Goal: Task Accomplishment & Management: Use online tool/utility

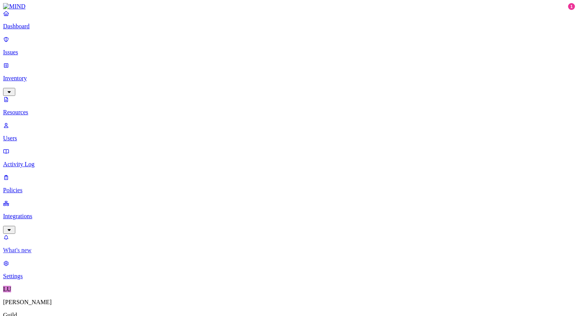
click at [54, 254] on p "What's new" at bounding box center [289, 250] width 572 height 7
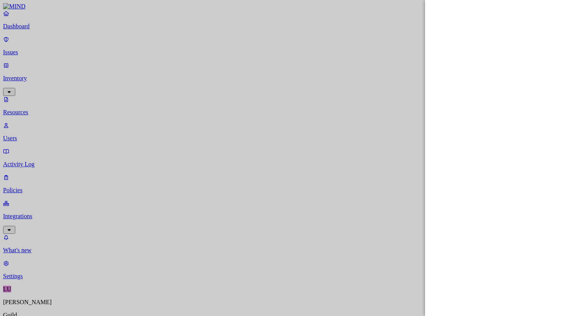
click at [43, 271] on div at bounding box center [289, 158] width 578 height 316
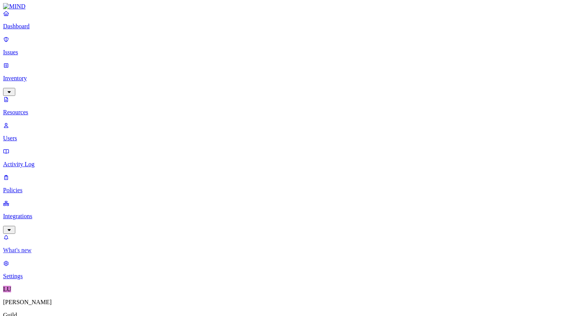
click at [33, 254] on p "What's new" at bounding box center [289, 250] width 572 height 7
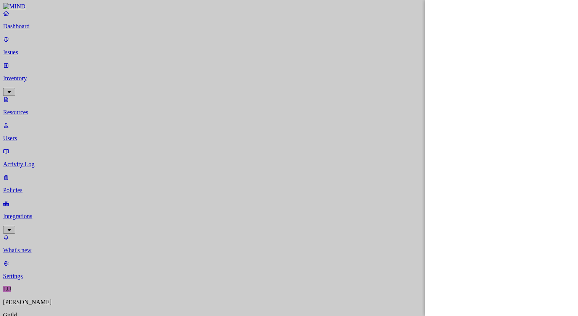
click at [33, 271] on div at bounding box center [289, 158] width 578 height 316
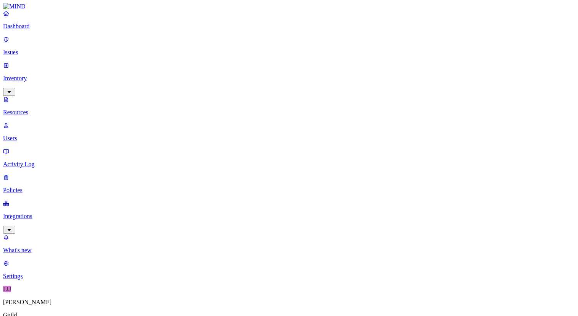
click at [61, 213] on p "Integrations" at bounding box center [289, 216] width 572 height 7
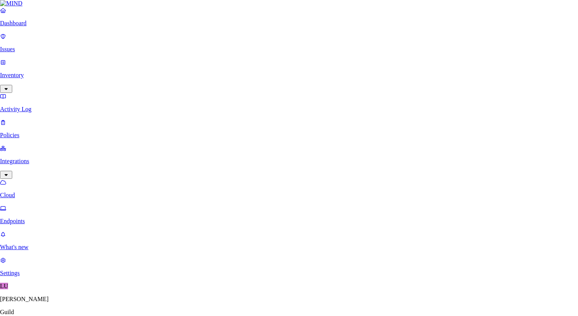
scroll to position [29, 0]
